Goal: Information Seeking & Learning: Find specific fact

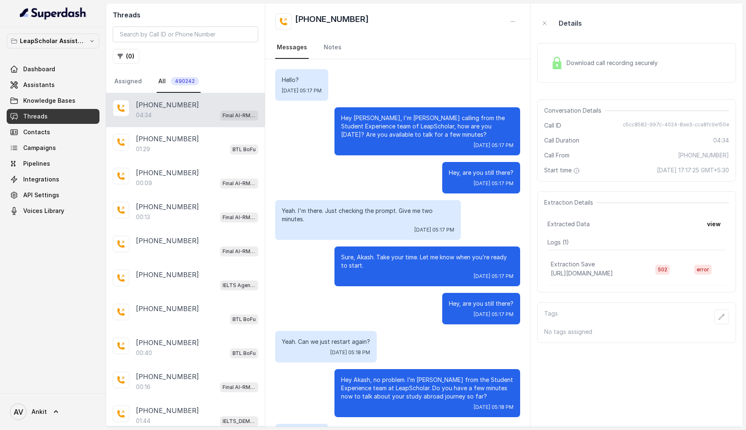
scroll to position [1515, 0]
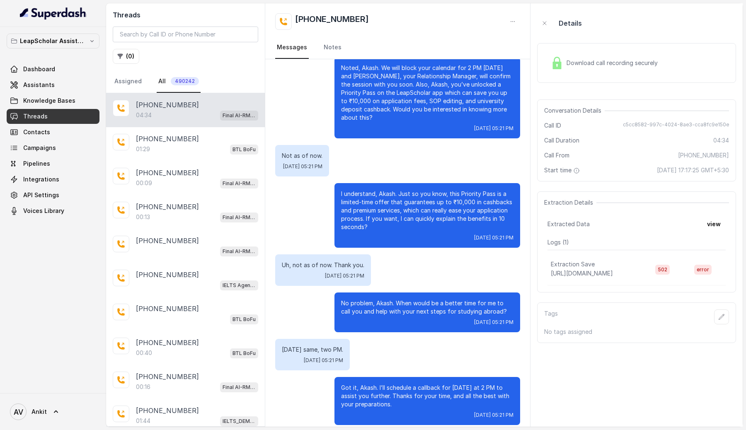
click at [200, 118] on div "04:34 Final AI-RM - Exam Not Yet Decided" at bounding box center [197, 115] width 122 height 11
click at [710, 221] on button "view" at bounding box center [714, 224] width 24 height 15
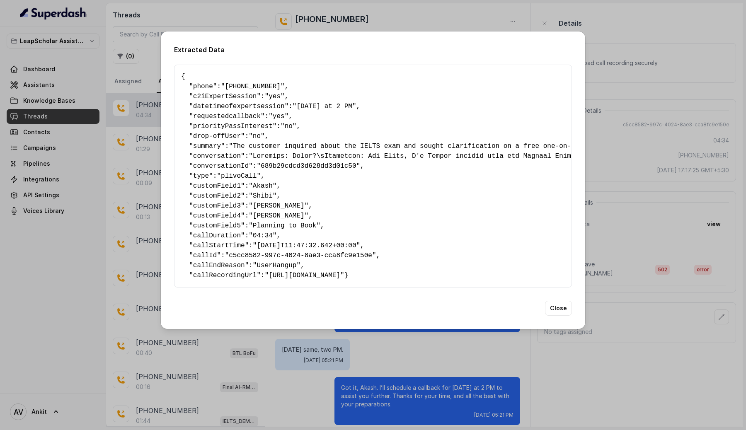
click at [652, 191] on div "Extracted Data { " phone ": "[PHONE_NUMBER]" , " c2iExpertSession ": "yes" , " …" at bounding box center [373, 215] width 746 height 430
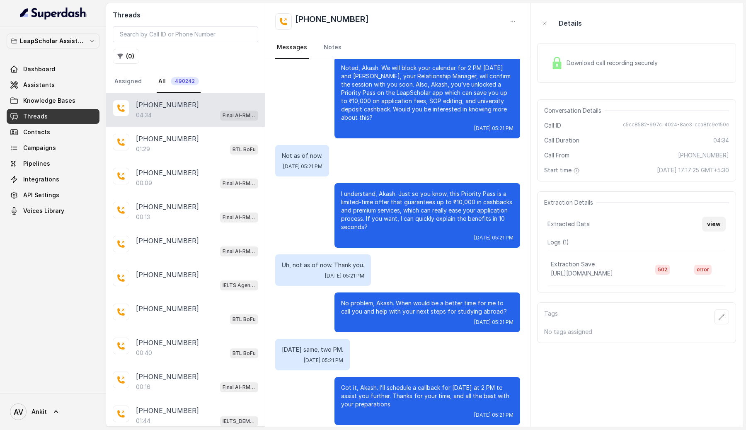
click at [717, 229] on button "view" at bounding box center [714, 224] width 24 height 15
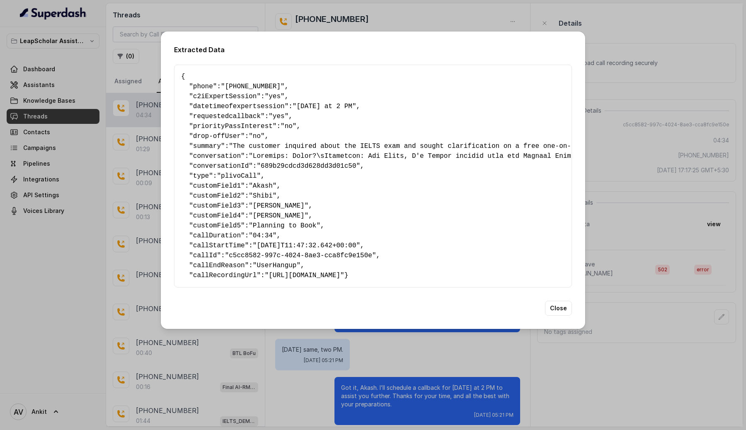
click at [394, 252] on pre "{ " phone ": "[PHONE_NUMBER]" , " c2iExpertSession ": "yes" , " datetimeofexper…" at bounding box center [373, 176] width 384 height 209
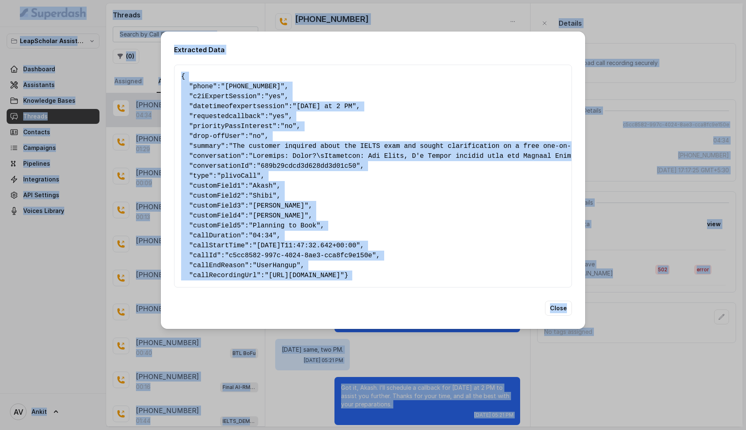
click at [394, 252] on pre "{ " phone ": "[PHONE_NUMBER]" , " c2iExpertSession ": "yes" , " datetimeofexper…" at bounding box center [373, 176] width 384 height 209
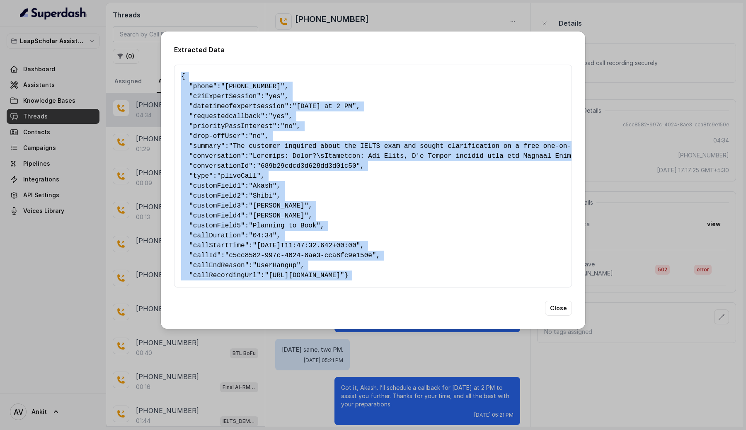
drag, startPoint x: 183, startPoint y: 72, endPoint x: 178, endPoint y: 306, distance: 233.5
click at [178, 306] on div "Extracted Data { " phone ": "[PHONE_NUMBER]" , " c2iExpertSession ": "yes" , " …" at bounding box center [373, 181] width 425 height 298
copy pre "{ " phone ": "[PHONE_NUMBER]" , " c2iExpertSession ": "yes" , " datetimeofexper…"
click at [563, 316] on button "Close" at bounding box center [558, 308] width 27 height 15
